Goal: Information Seeking & Learning: Learn about a topic

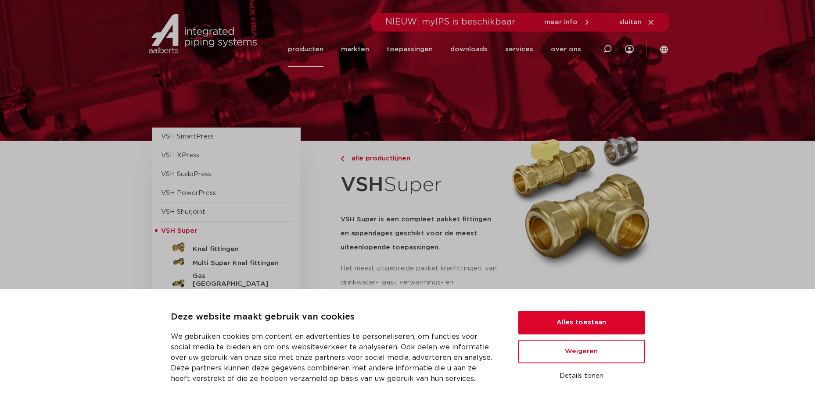
click at [332, 79] on div at bounding box center [408, 70] width 522 height 141
click at [574, 323] on button "Alles toestaan" at bounding box center [581, 323] width 126 height 24
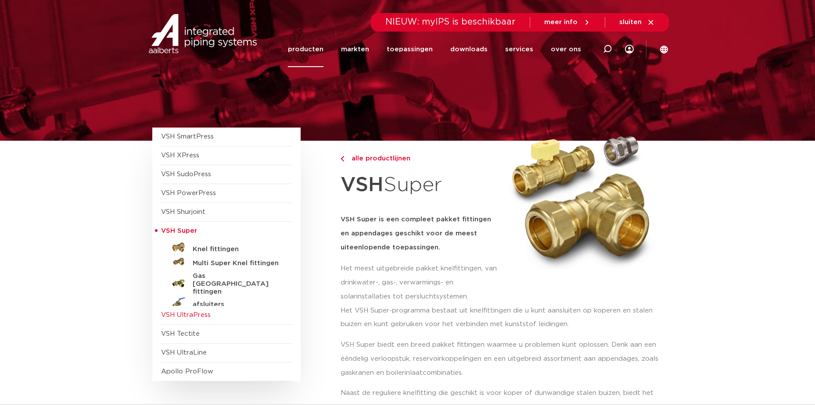
click at [219, 319] on span "VSH UltraPress" at bounding box center [226, 315] width 131 height 19
click at [211, 315] on span "VSH UltraPress" at bounding box center [226, 315] width 131 height 19
click at [320, 47] on link "producten" at bounding box center [306, 50] width 36 height 36
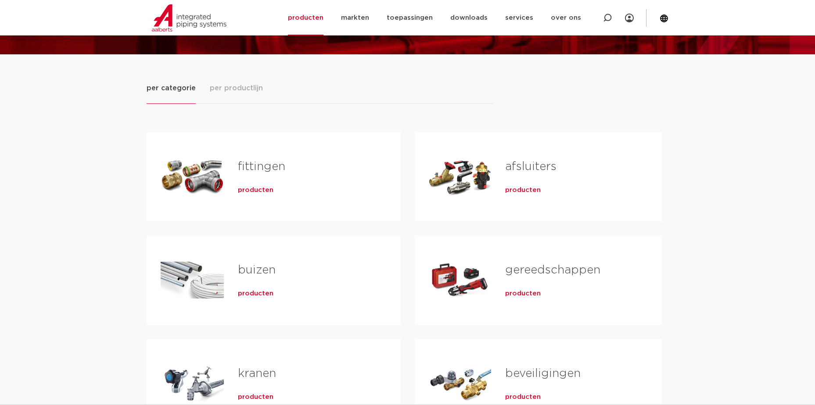
scroll to position [88, 0]
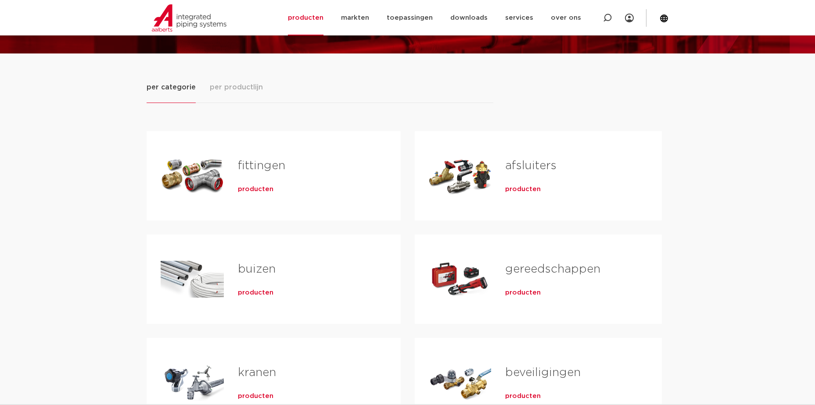
click at [526, 292] on span "producten" at bounding box center [523, 293] width 36 height 9
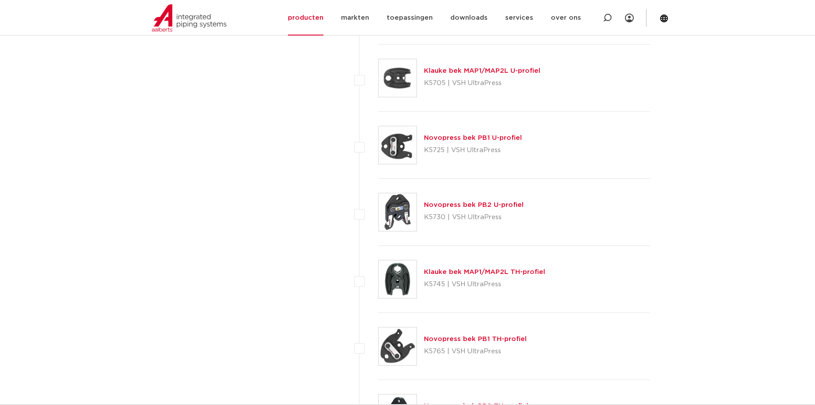
scroll to position [1316, 0]
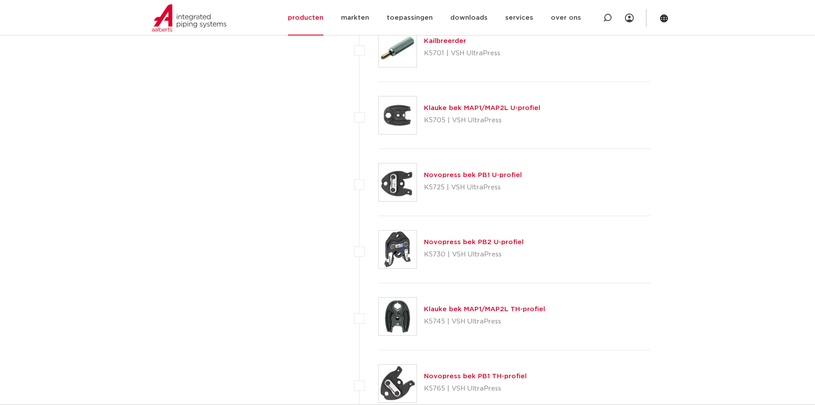
click at [474, 180] on div "Novopress bek PB1 U-profiel K5725 | VSH UltraPress" at bounding box center [473, 182] width 98 height 25
click at [396, 183] on img at bounding box center [398, 183] width 38 height 38
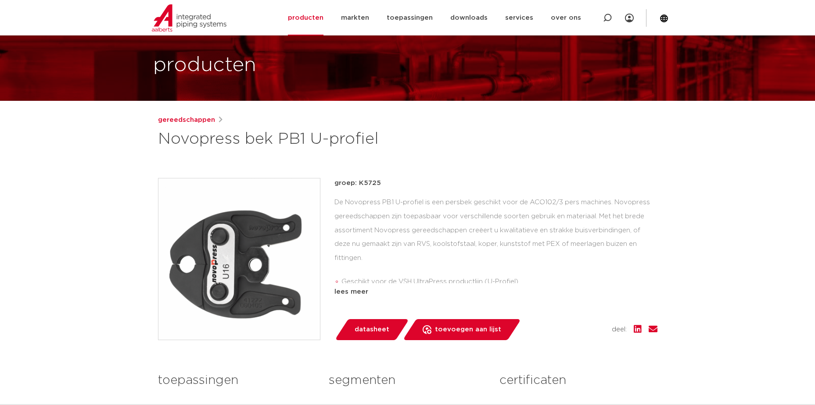
scroll to position [176, 0]
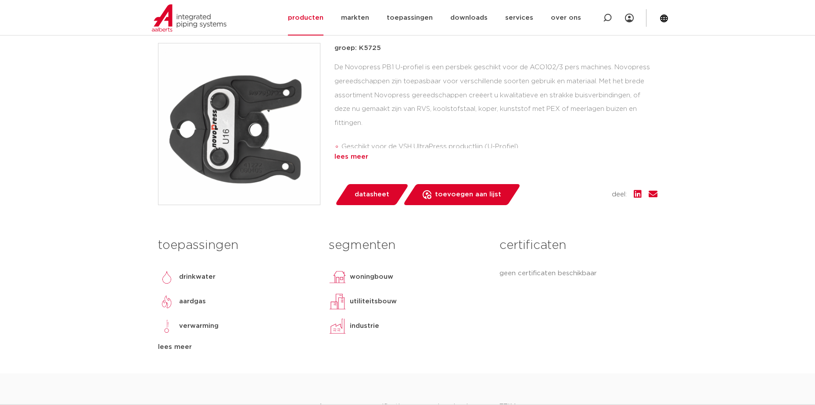
click at [345, 156] on div "lees meer" at bounding box center [495, 157] width 323 height 11
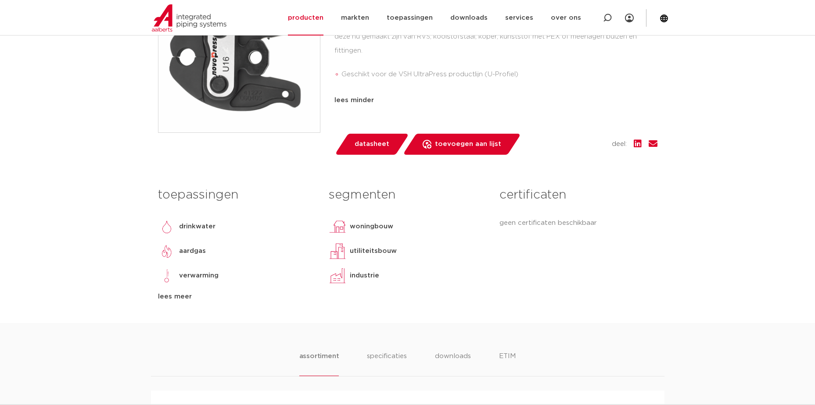
scroll to position [263, 0]
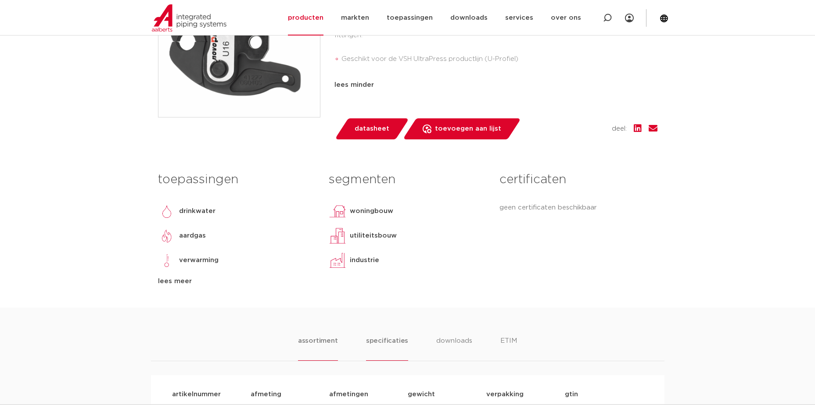
click at [373, 336] on li "specificaties" at bounding box center [387, 348] width 42 height 25
click at [456, 336] on li "downloads" at bounding box center [453, 348] width 36 height 25
click at [455, 336] on li "downloads" at bounding box center [452, 348] width 36 height 25
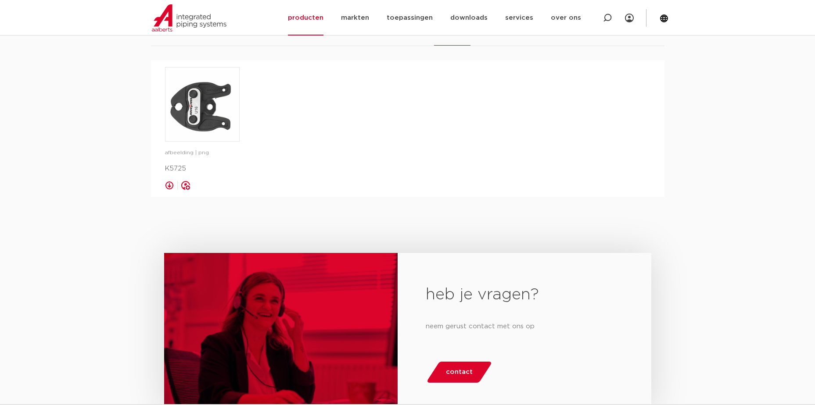
scroll to position [439, 0]
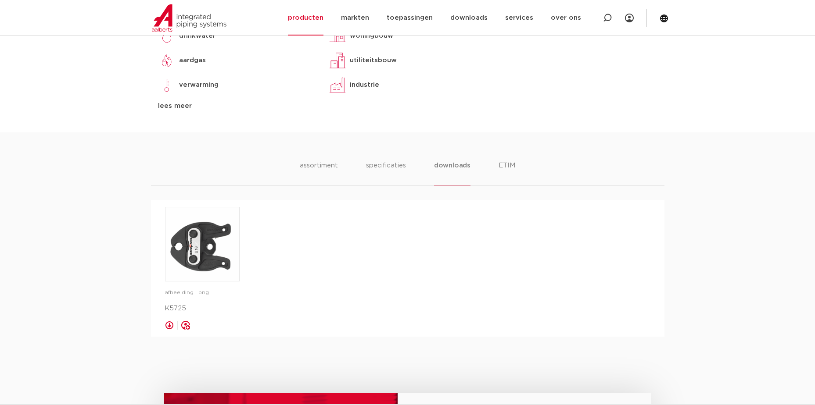
click at [280, 221] on div "afbeelding | png K5725 opslaan in my IPS" at bounding box center [407, 268] width 485 height 123
click at [326, 161] on li "assortiment" at bounding box center [319, 173] width 40 height 25
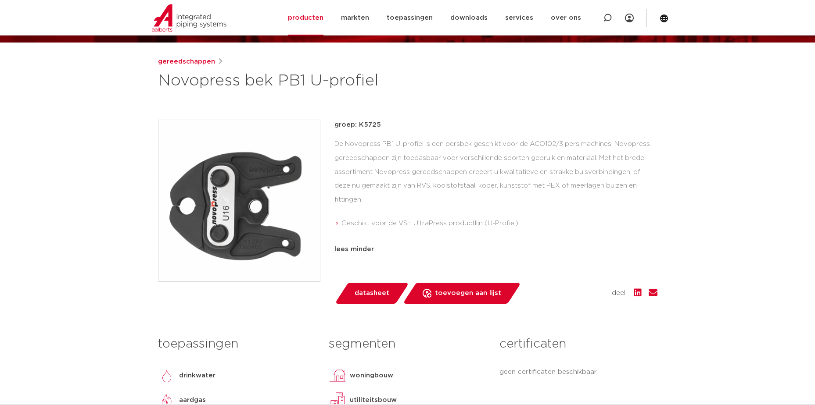
scroll to position [0, 0]
